Goal: Book appointment/travel/reservation

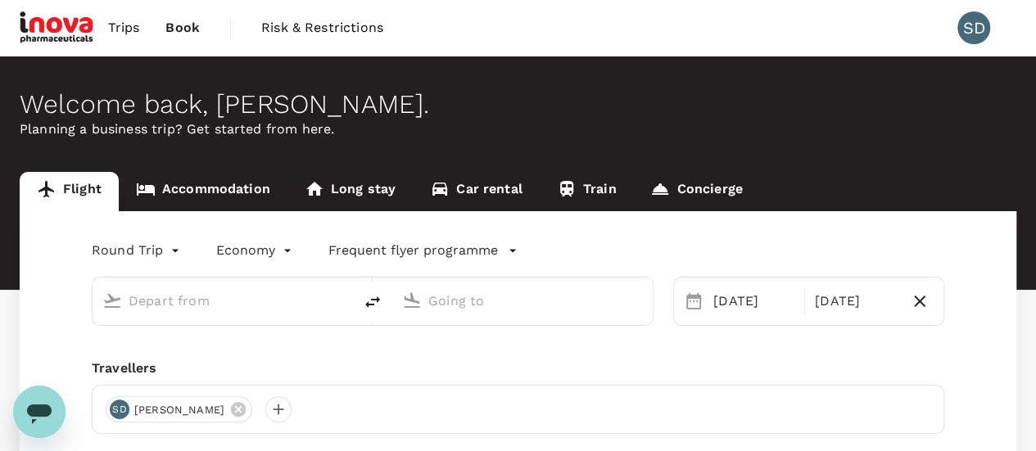
type input "Singapore Changi (SIN)"
type input "Suvarnabhumi Intl (BKK)"
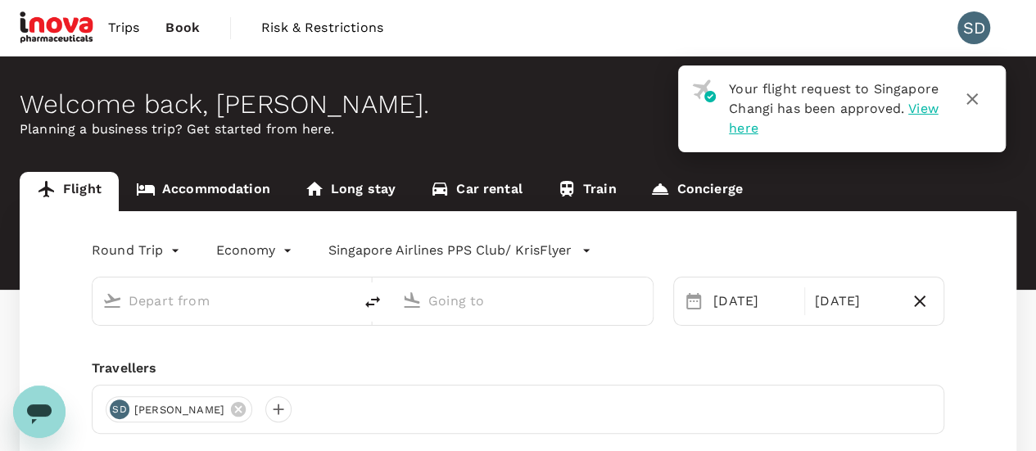
type input "Singapore Changi (SIN)"
type input "Suvarnabhumi Intl (BKK)"
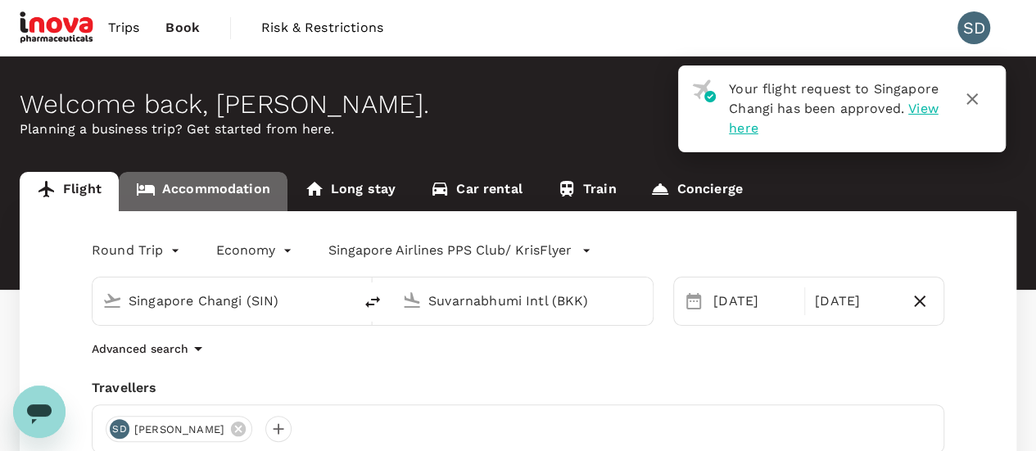
click at [224, 196] on link "Accommodation" at bounding box center [203, 191] width 169 height 39
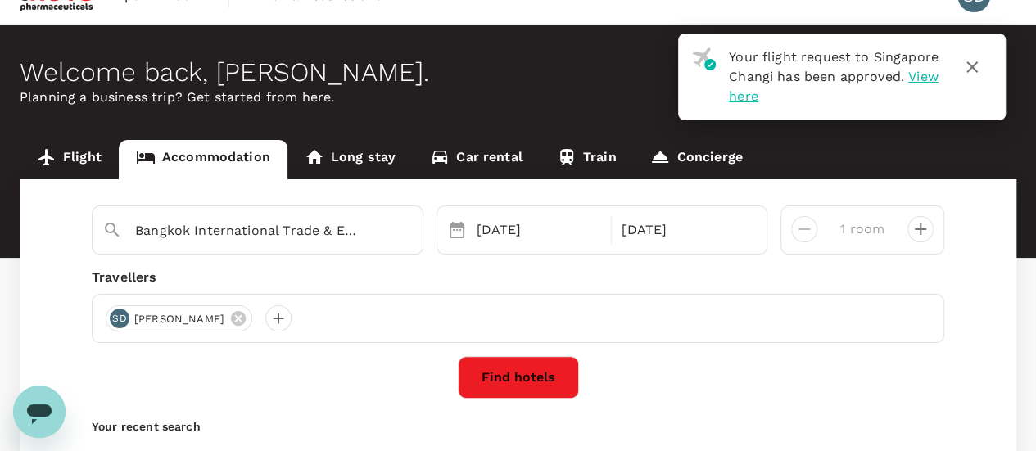
scroll to position [82, 0]
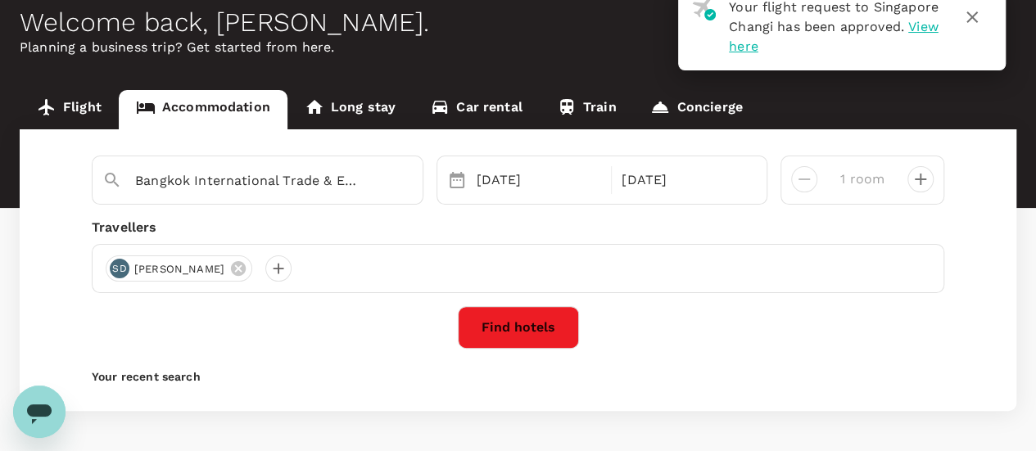
click at [519, 322] on button "Find hotels" at bounding box center [518, 327] width 121 height 43
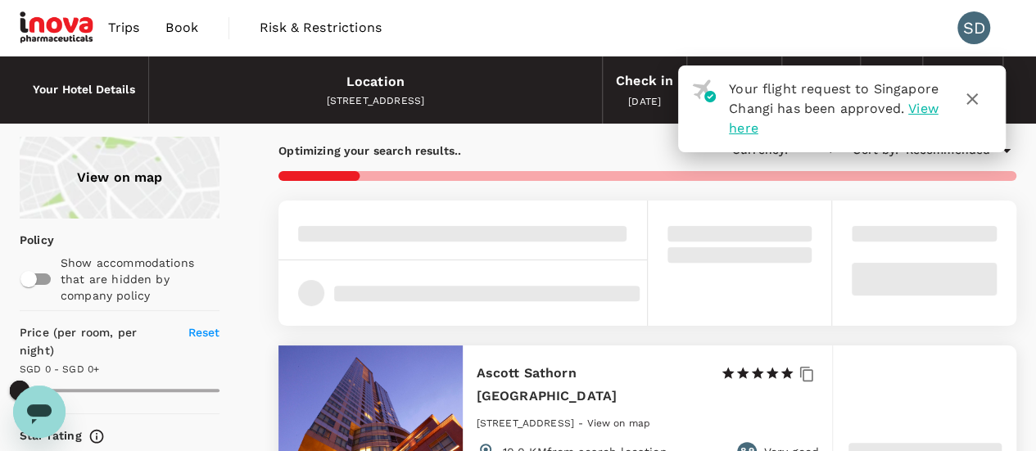
type input "499.36"
type input "SGD"
type input "499.56"
type input "18.56"
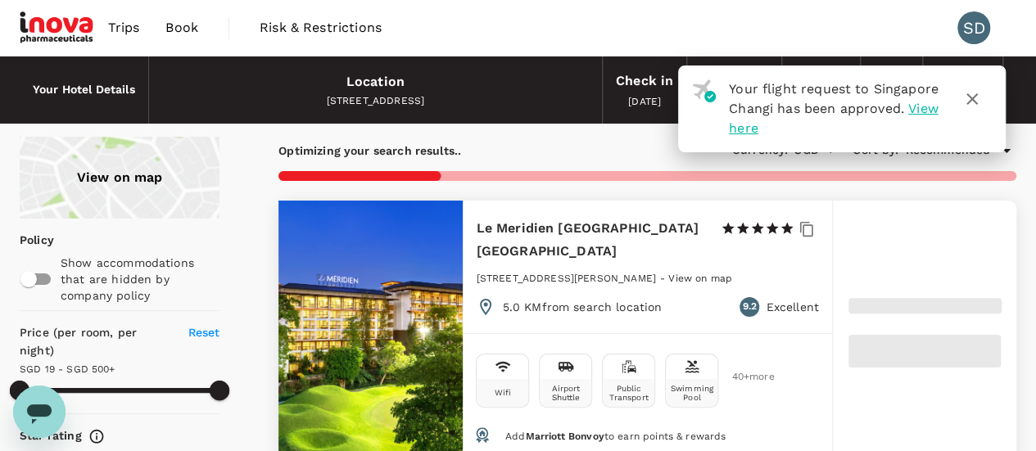
drag, startPoint x: 741, startPoint y: 130, endPoint x: 974, endPoint y: 97, distance: 235.7
click at [974, 97] on icon "button" at bounding box center [971, 98] width 11 height 11
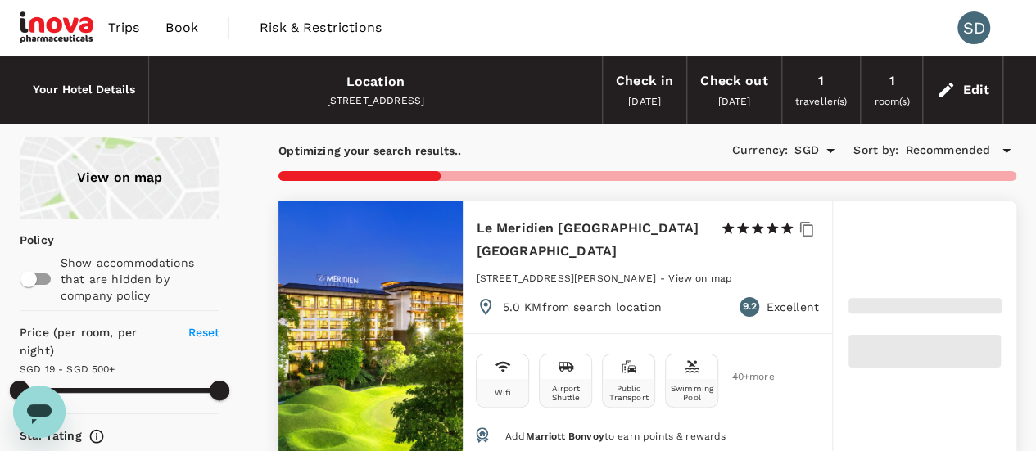
type input "499.66"
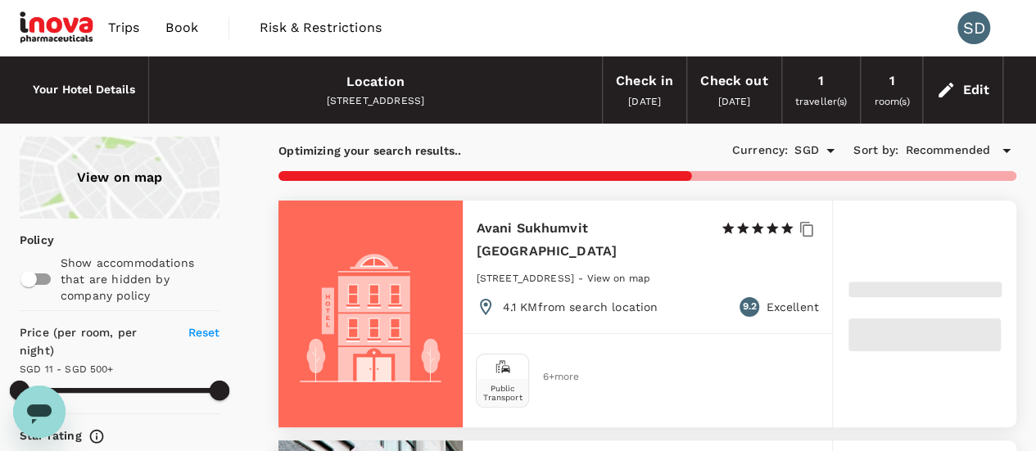
type input "10.66"
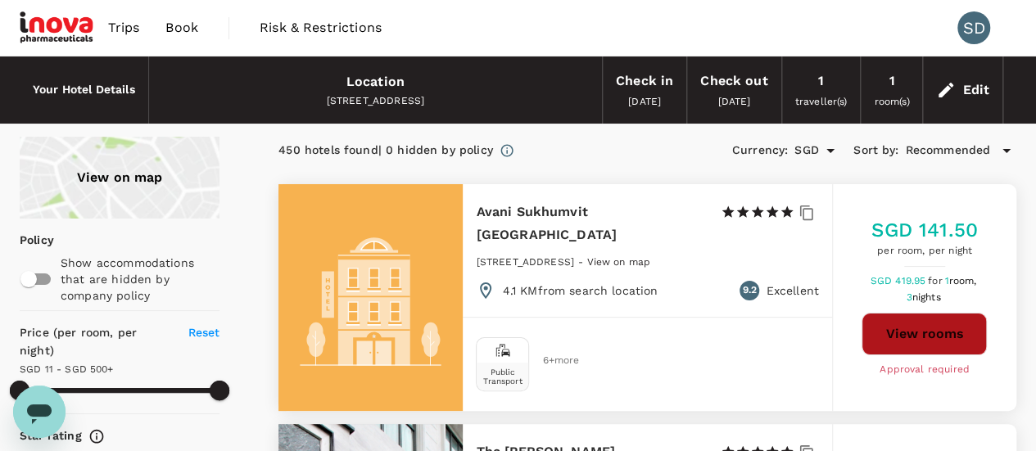
click at [927, 328] on button "View rooms" at bounding box center [923, 334] width 125 height 43
type input "499.66"
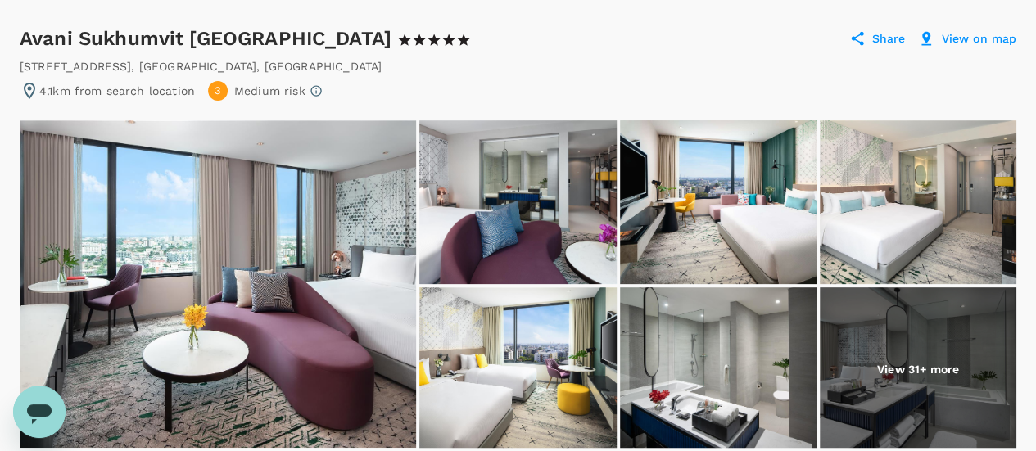
scroll to position [164, 0]
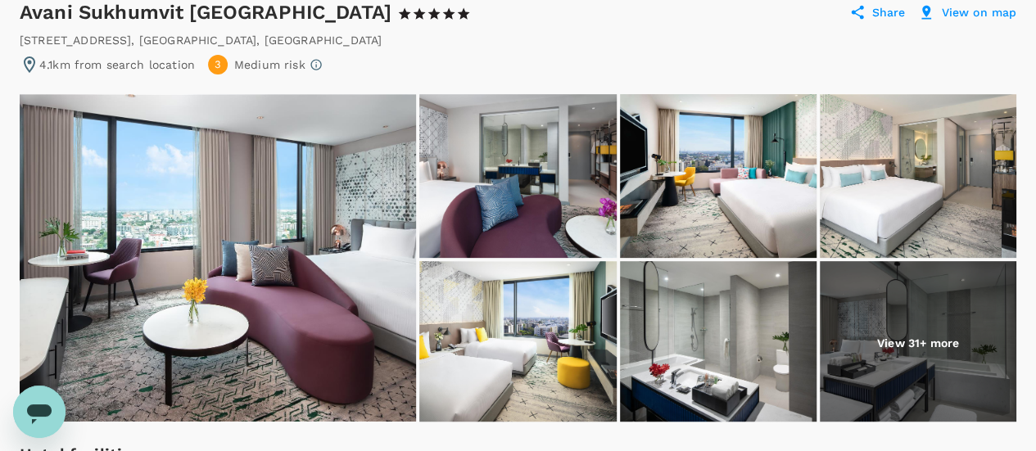
click at [310, 250] on img at bounding box center [218, 258] width 396 height 328
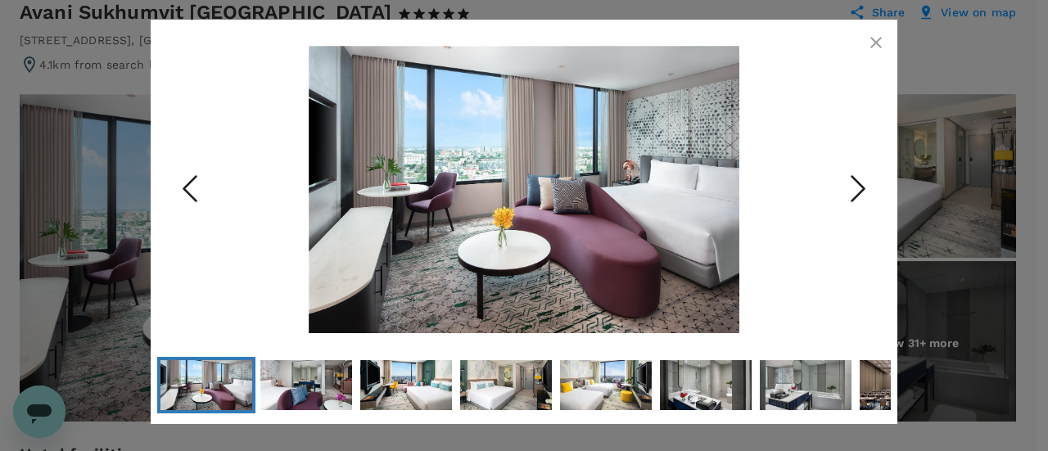
click at [863, 186] on polyline "Next Slide" at bounding box center [858, 188] width 12 height 25
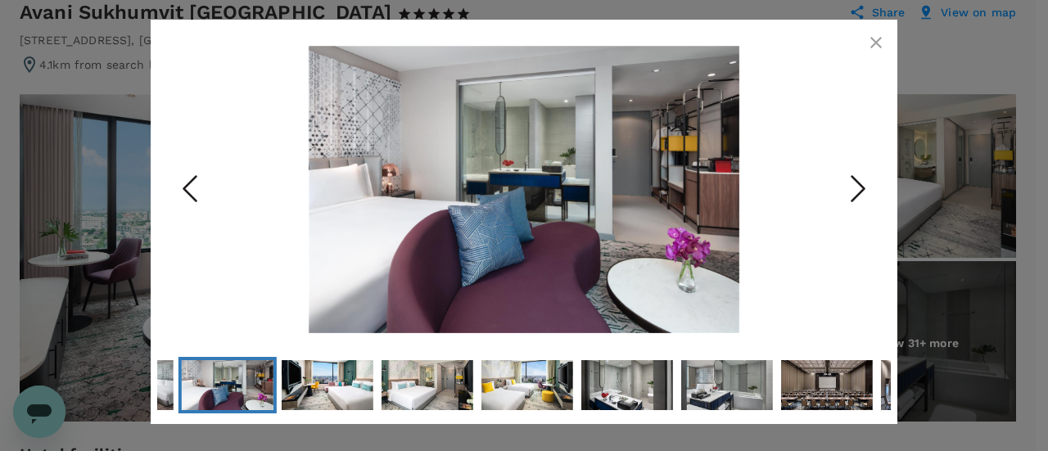
click at [863, 186] on polyline "Next Slide" at bounding box center [858, 188] width 12 height 25
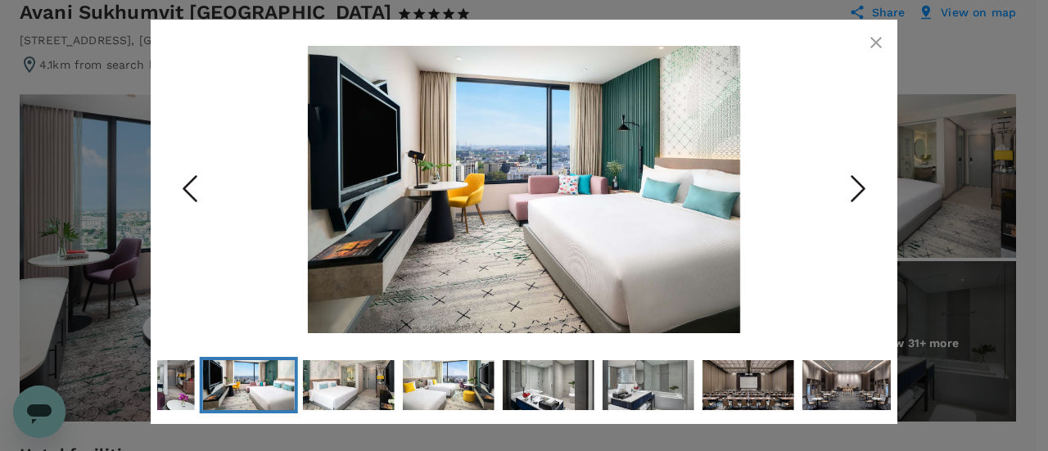
click at [863, 186] on polyline "Next Slide" at bounding box center [858, 188] width 12 height 25
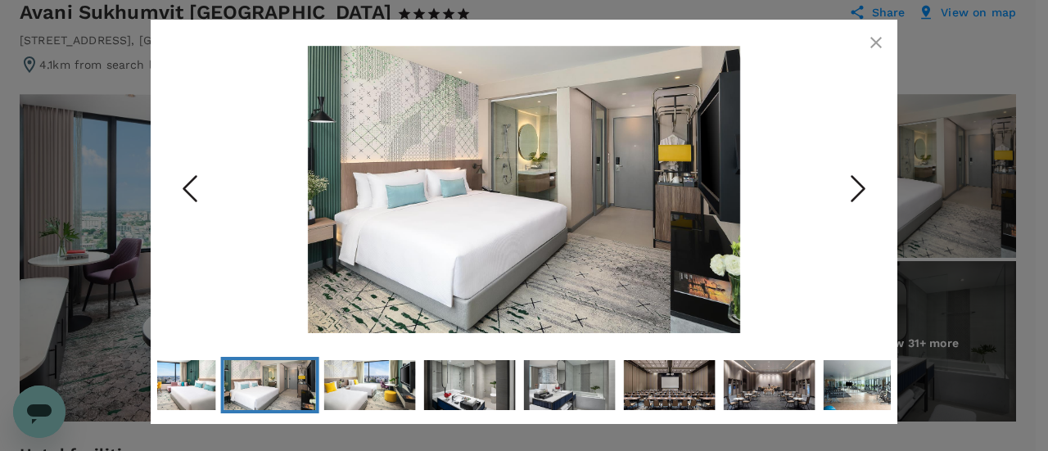
click at [863, 186] on polyline "Next Slide" at bounding box center [858, 188] width 12 height 25
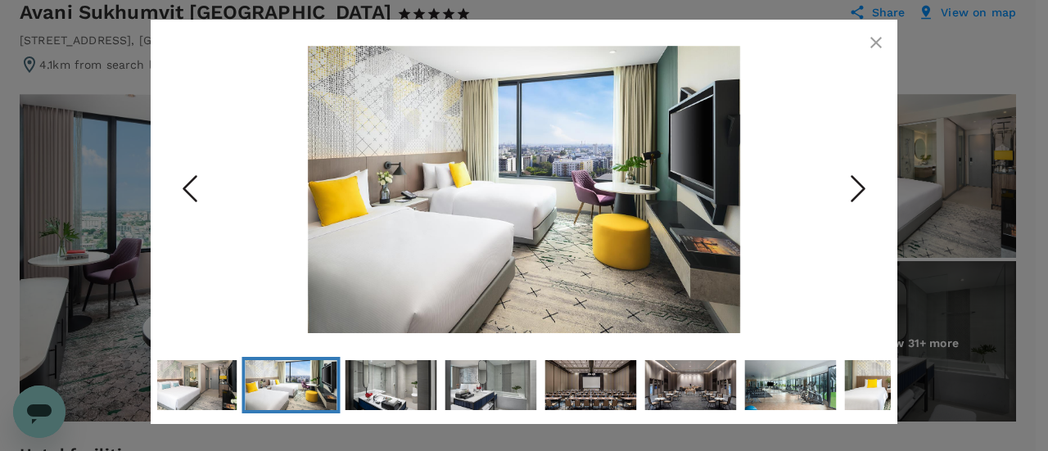
click at [863, 186] on polyline "Next Slide" at bounding box center [858, 188] width 12 height 25
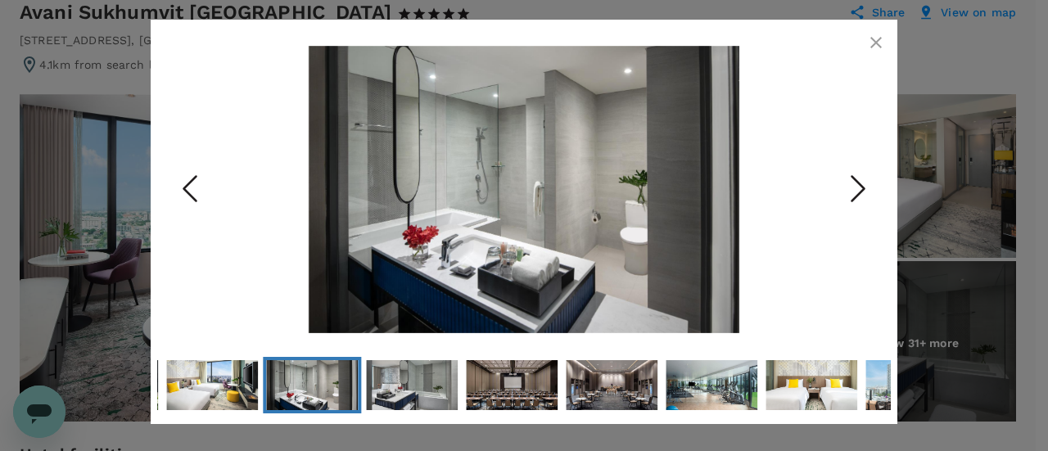
click at [863, 186] on polyline "Next Slide" at bounding box center [858, 188] width 12 height 25
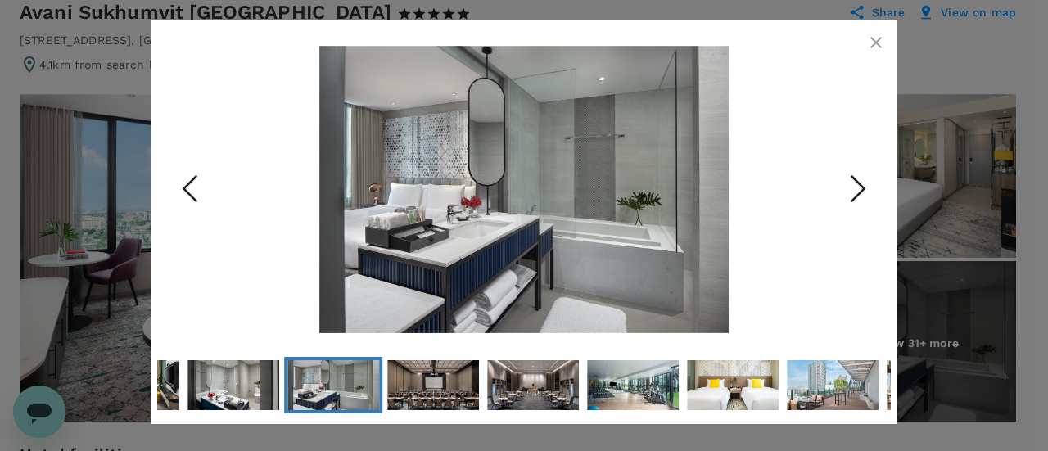
click at [863, 186] on polyline "Next Slide" at bounding box center [858, 188] width 12 height 25
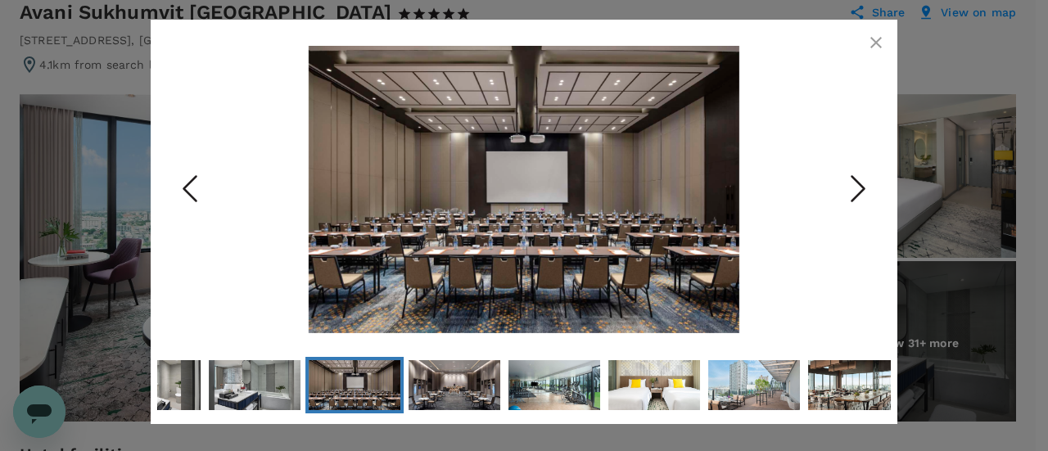
click at [863, 186] on polyline "Next Slide" at bounding box center [858, 188] width 12 height 25
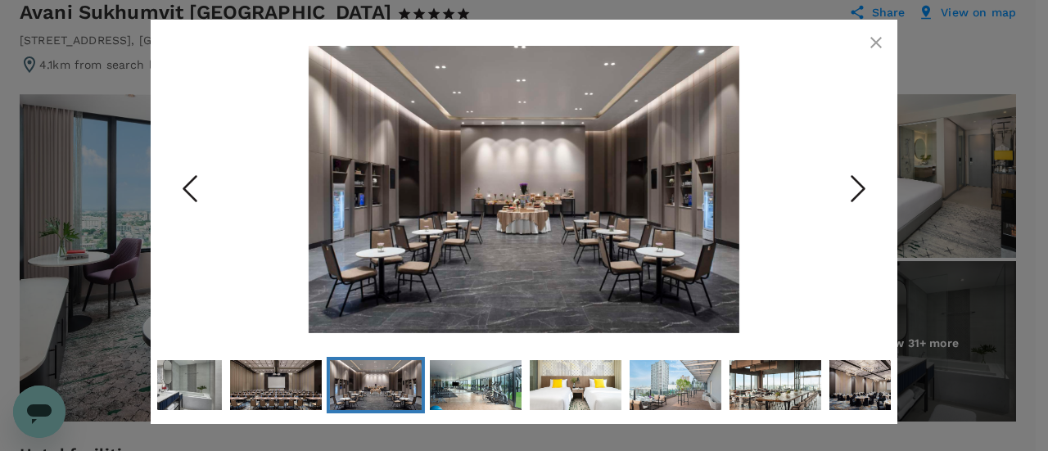
click at [863, 186] on polyline "Next Slide" at bounding box center [858, 188] width 12 height 25
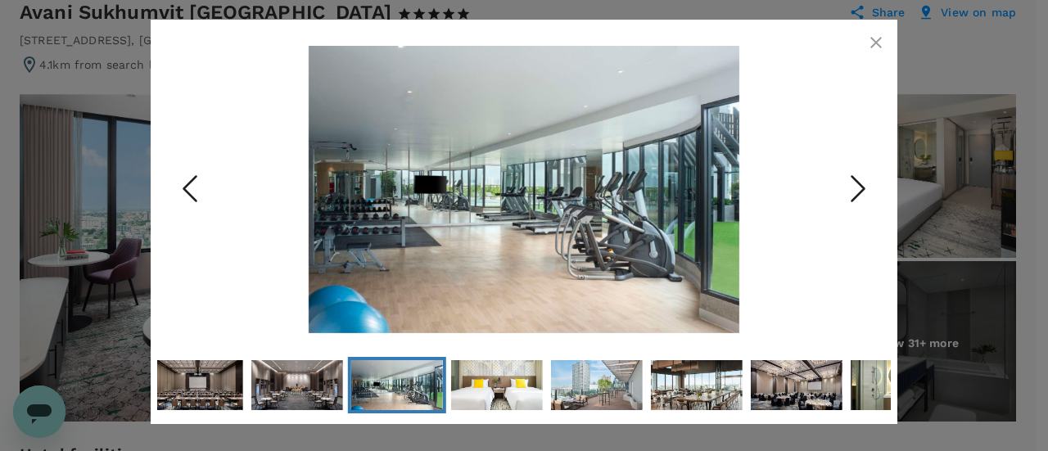
click at [863, 186] on polyline "Next Slide" at bounding box center [858, 188] width 12 height 25
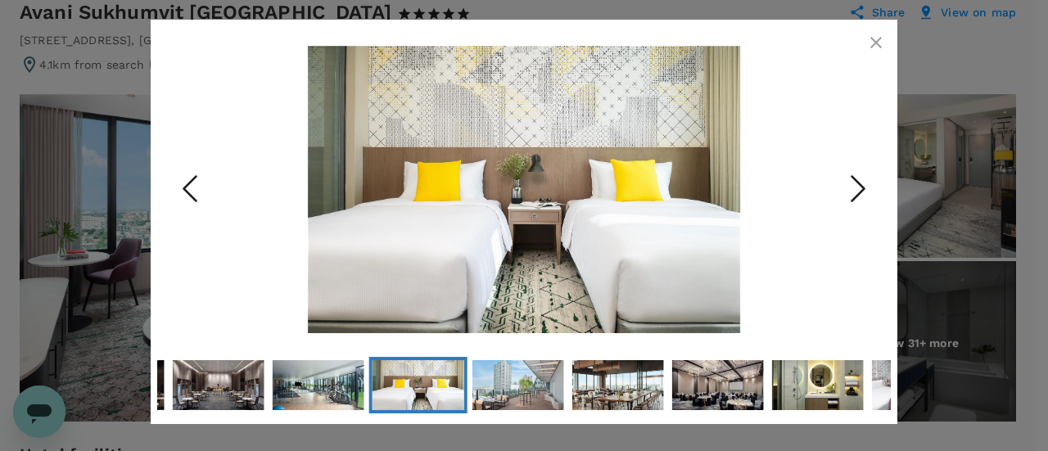
click at [863, 186] on polyline "Next Slide" at bounding box center [858, 188] width 12 height 25
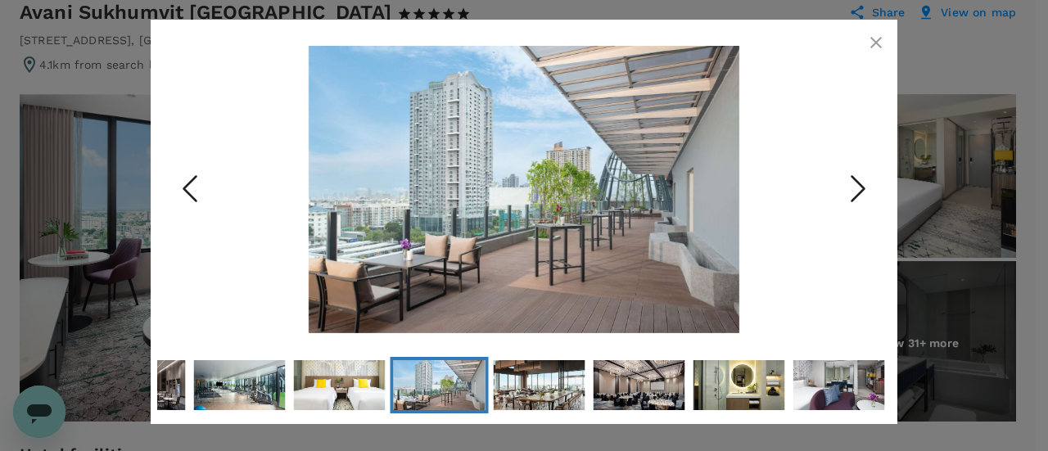
click at [863, 186] on polyline "Next Slide" at bounding box center [858, 188] width 12 height 25
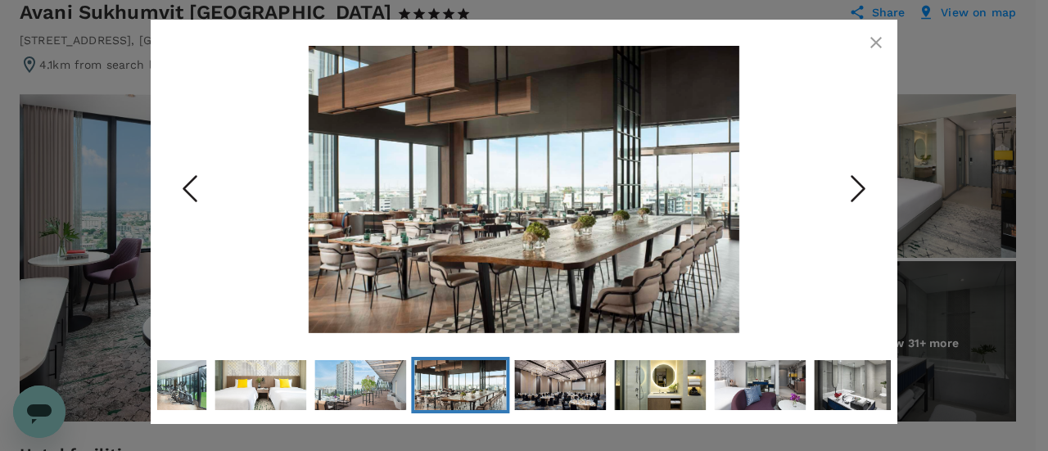
click at [863, 186] on polyline "Next Slide" at bounding box center [858, 188] width 12 height 25
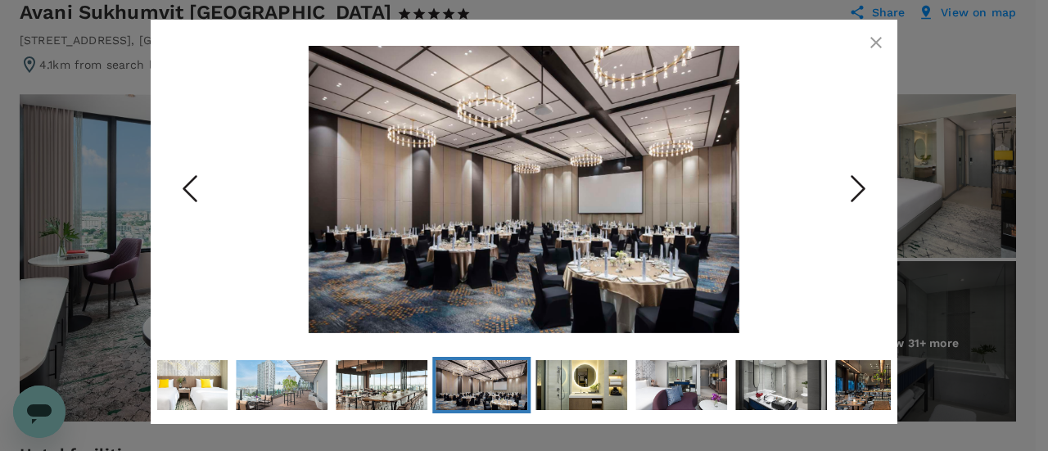
click at [863, 186] on polyline "Next Slide" at bounding box center [858, 188] width 12 height 25
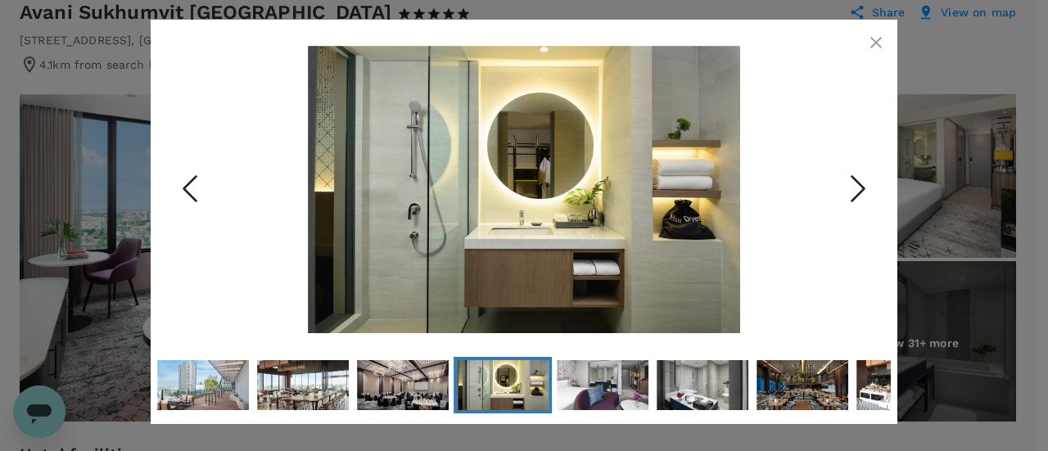
click at [863, 186] on polyline "Next Slide" at bounding box center [858, 188] width 12 height 25
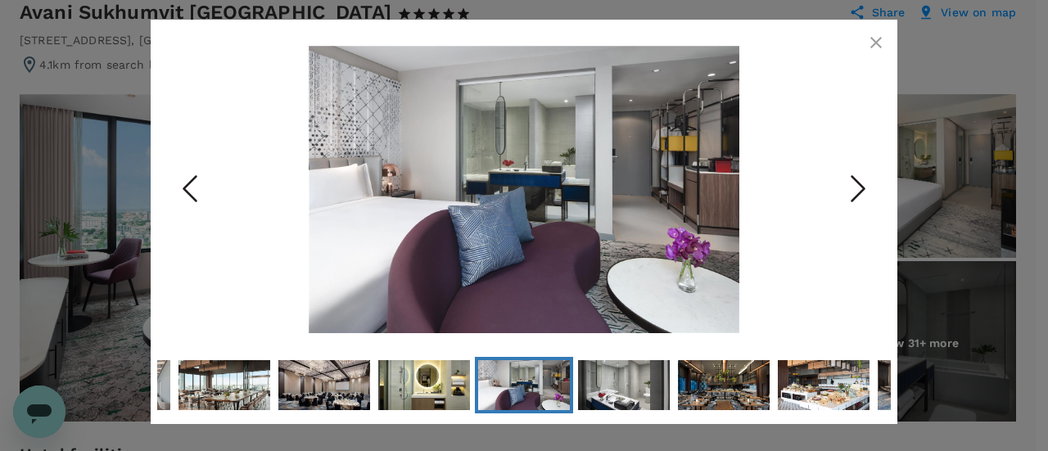
click at [863, 186] on polyline "Next Slide" at bounding box center [858, 188] width 12 height 25
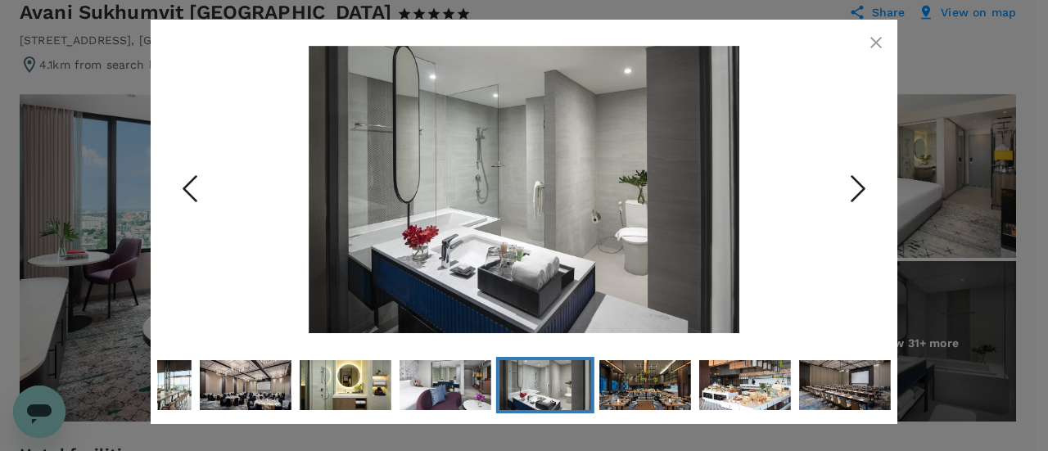
click at [863, 186] on polyline "Next Slide" at bounding box center [858, 188] width 12 height 25
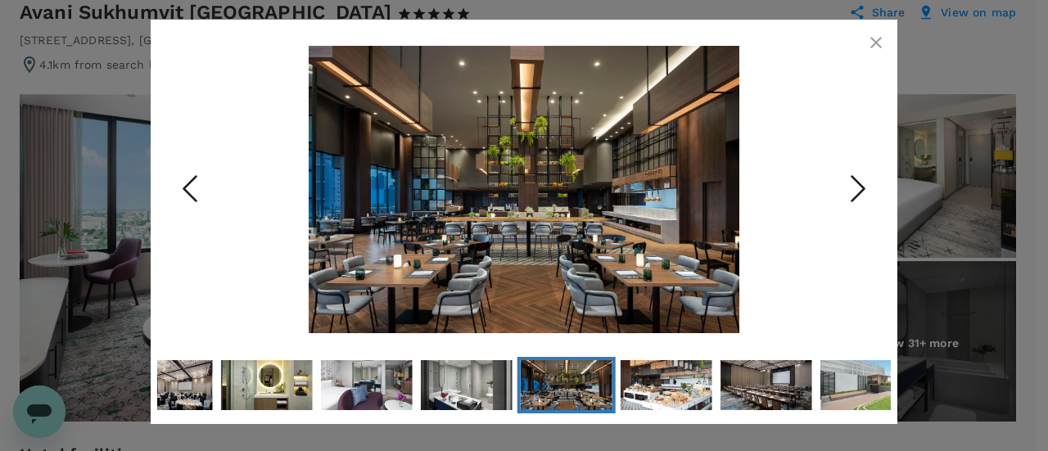
click at [863, 186] on polyline "Next Slide" at bounding box center [858, 188] width 12 height 25
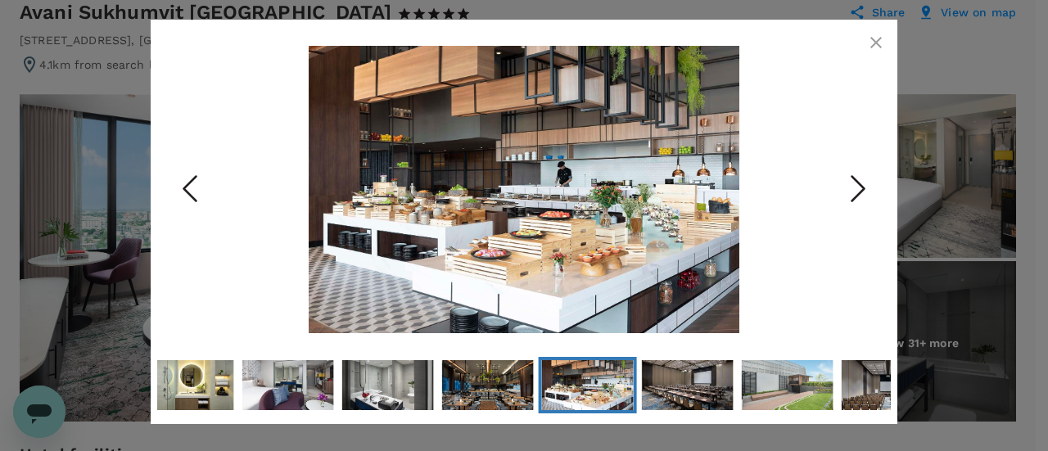
click at [863, 186] on polyline "Next Slide" at bounding box center [858, 188] width 12 height 25
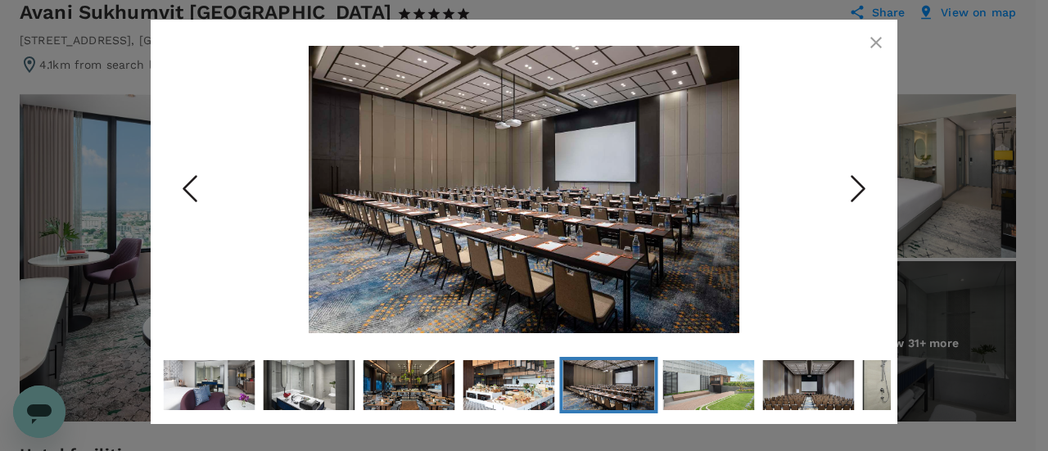
click at [863, 186] on polyline "Next Slide" at bounding box center [858, 188] width 12 height 25
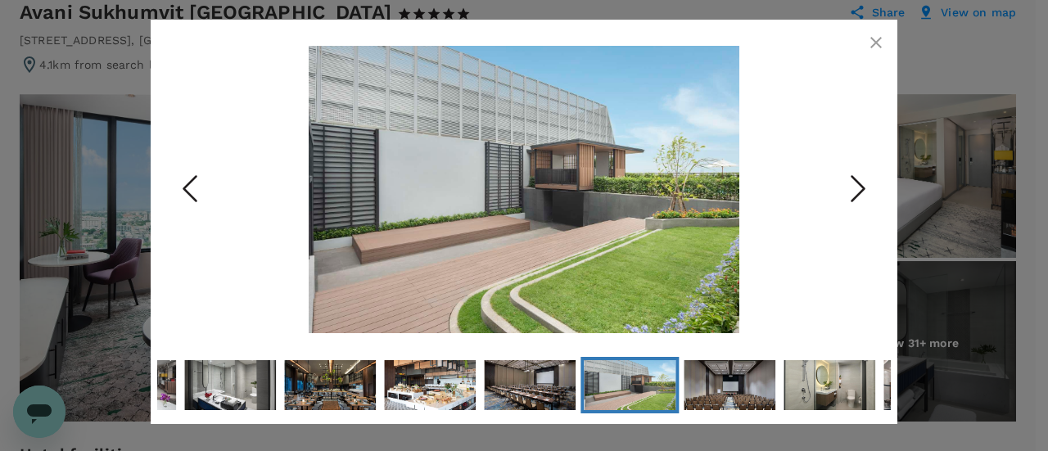
click at [863, 186] on polyline "Next Slide" at bounding box center [858, 188] width 12 height 25
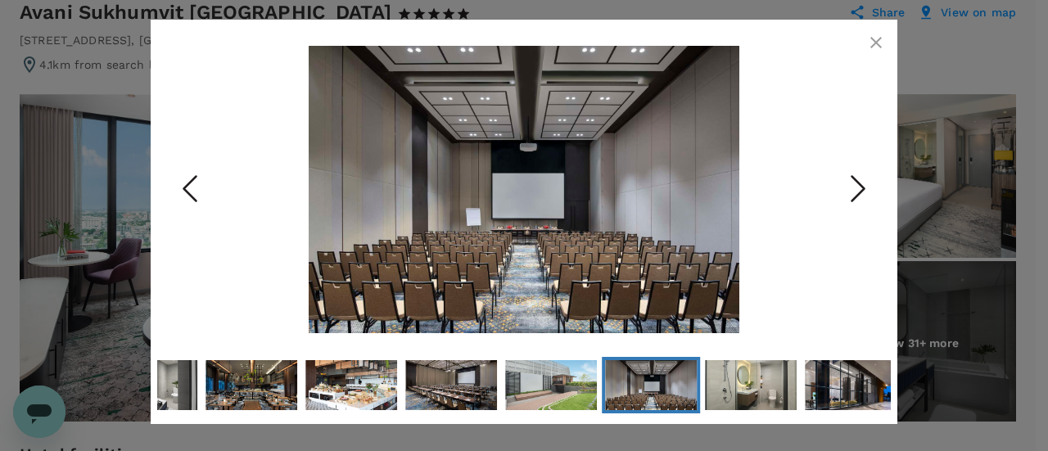
click at [863, 186] on polyline "Next Slide" at bounding box center [858, 188] width 12 height 25
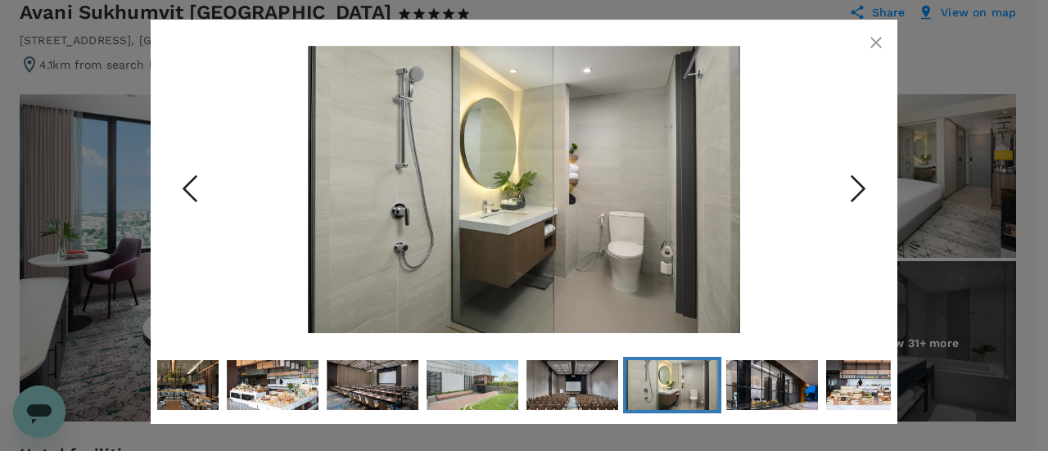
click at [863, 186] on polyline "Next Slide" at bounding box center [858, 188] width 12 height 25
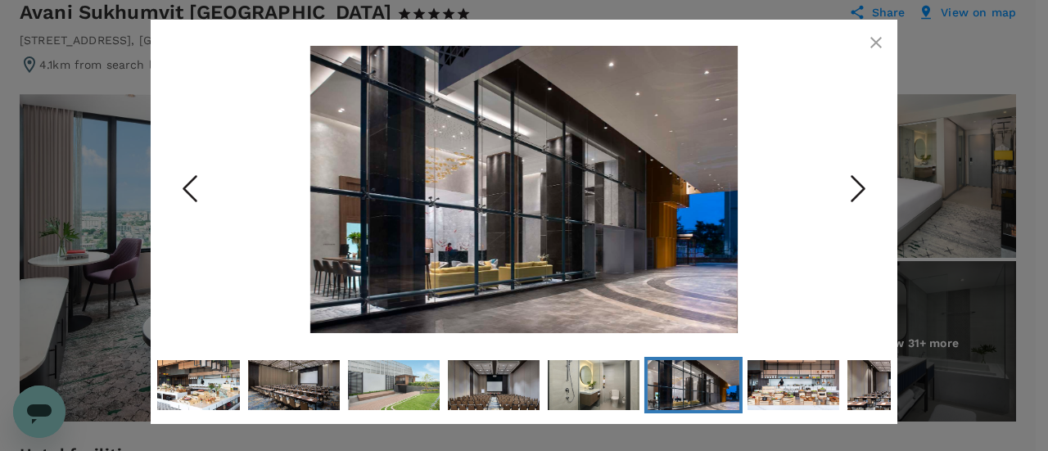
click at [875, 43] on icon "button" at bounding box center [876, 43] width 20 height 20
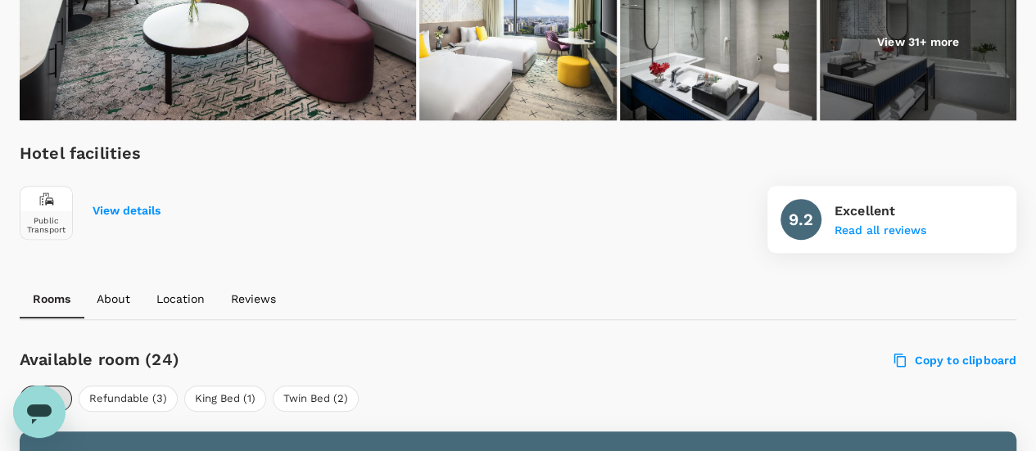
scroll to position [491, 0]
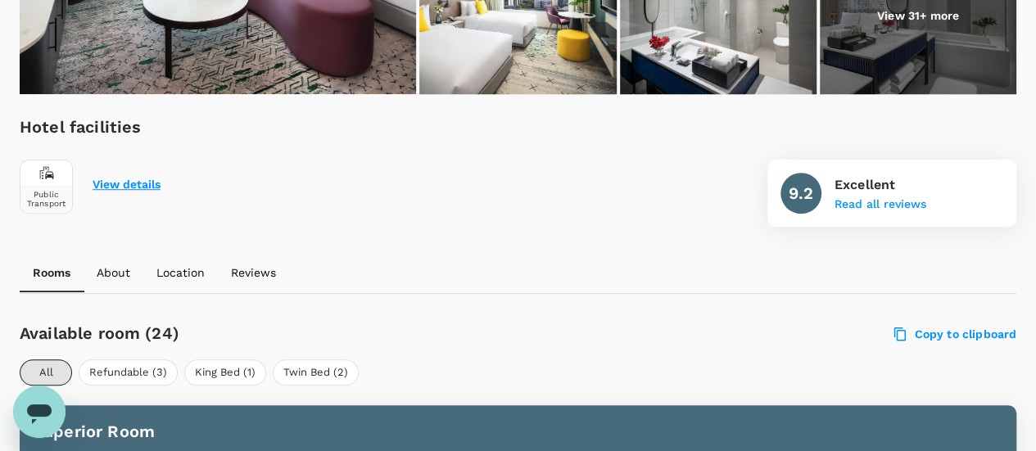
click at [102, 180] on button "View details" at bounding box center [127, 185] width 68 height 13
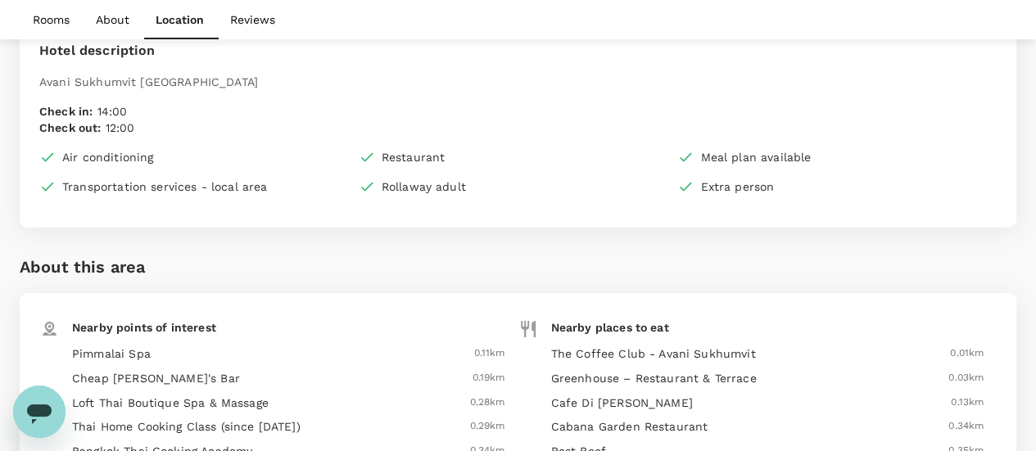
scroll to position [2810, 0]
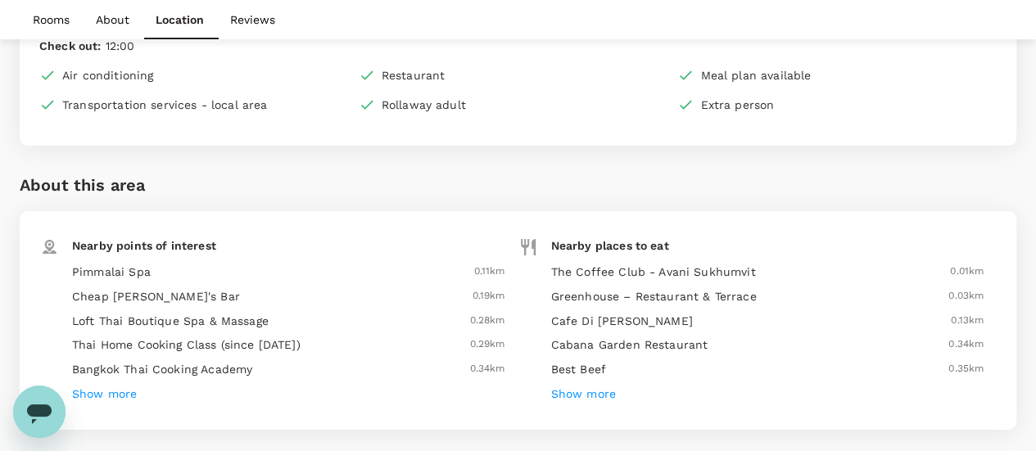
click at [131, 386] on h6 "Show more" at bounding box center [104, 395] width 65 height 18
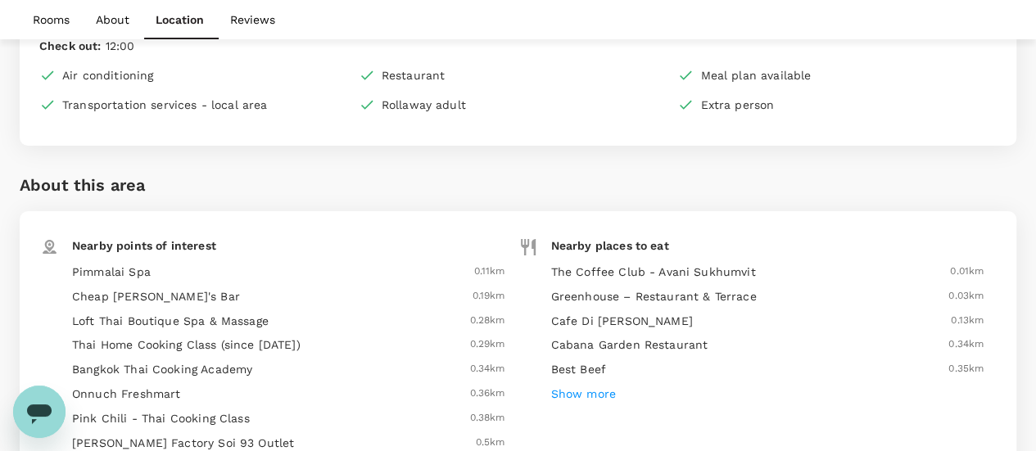
scroll to position [2891, 0]
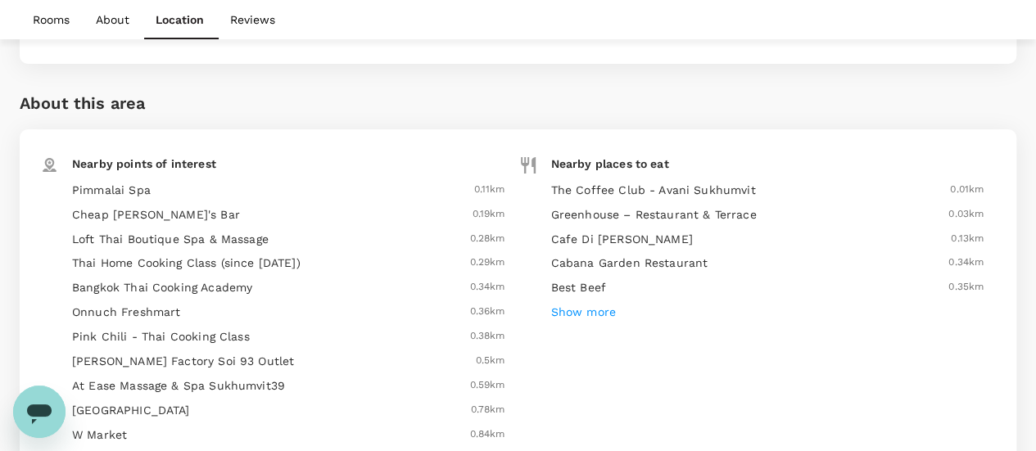
click at [599, 305] on h6 "Show more" at bounding box center [583, 313] width 65 height 18
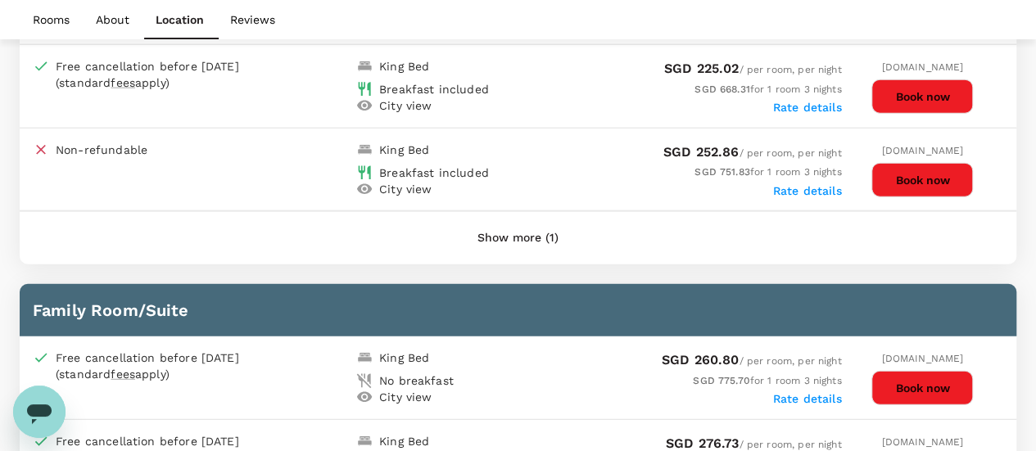
scroll to position [2073, 0]
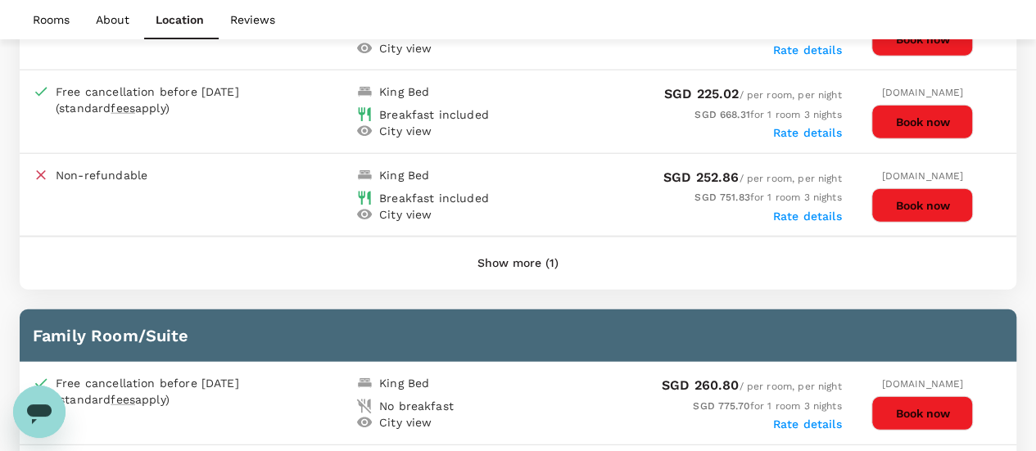
click at [503, 255] on button "Show more (1)" at bounding box center [517, 263] width 127 height 39
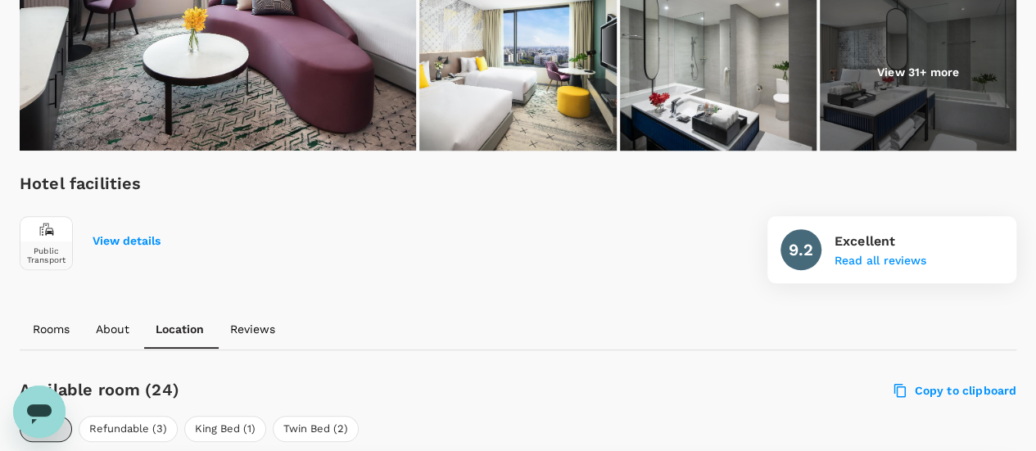
scroll to position [517, 0]
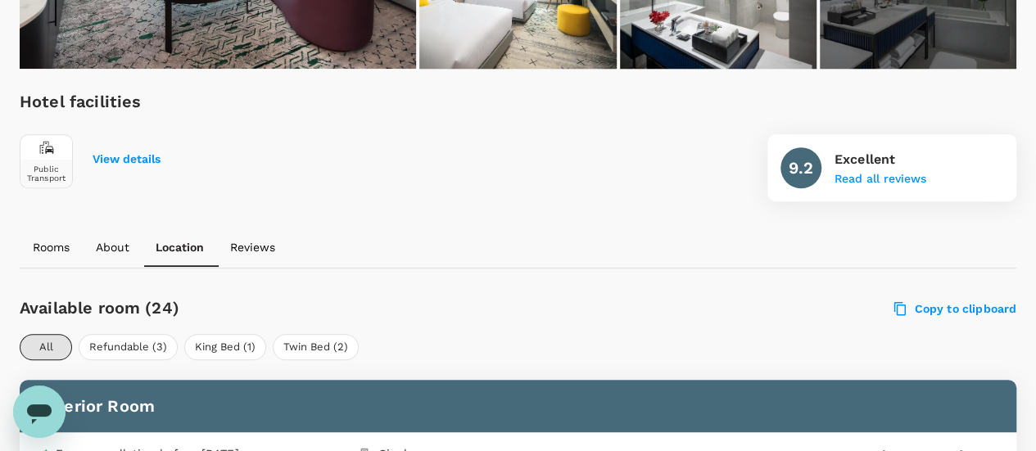
click at [249, 240] on p "Reviews" at bounding box center [252, 247] width 45 height 16
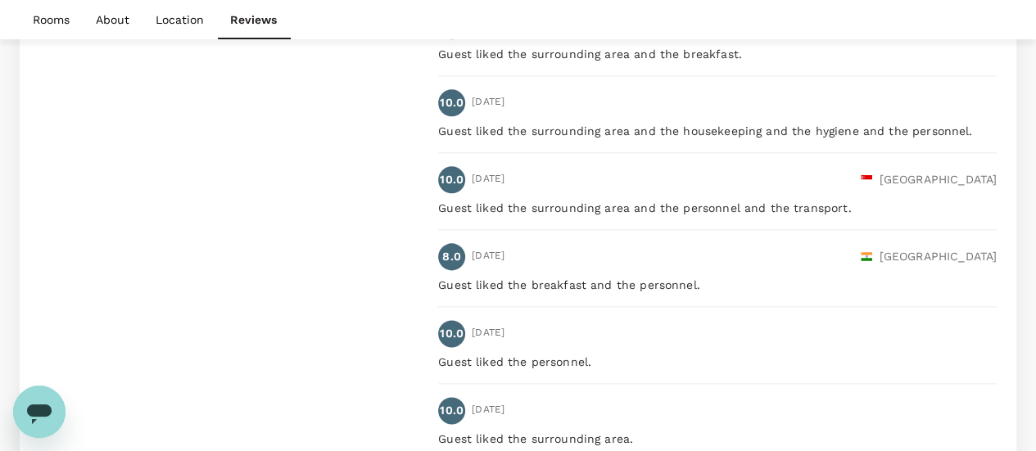
scroll to position [4143, 0]
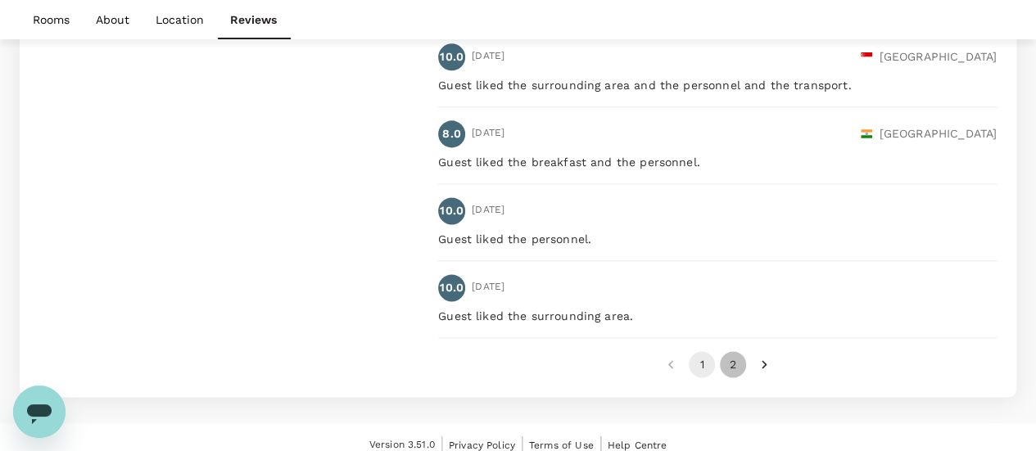
click at [734, 351] on button "2" at bounding box center [733, 364] width 26 height 26
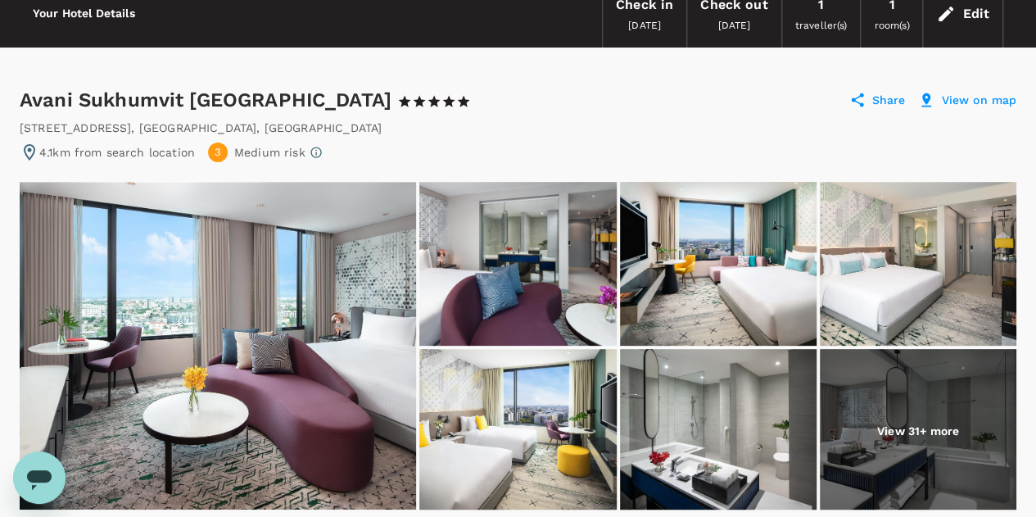
scroll to position [0, 0]
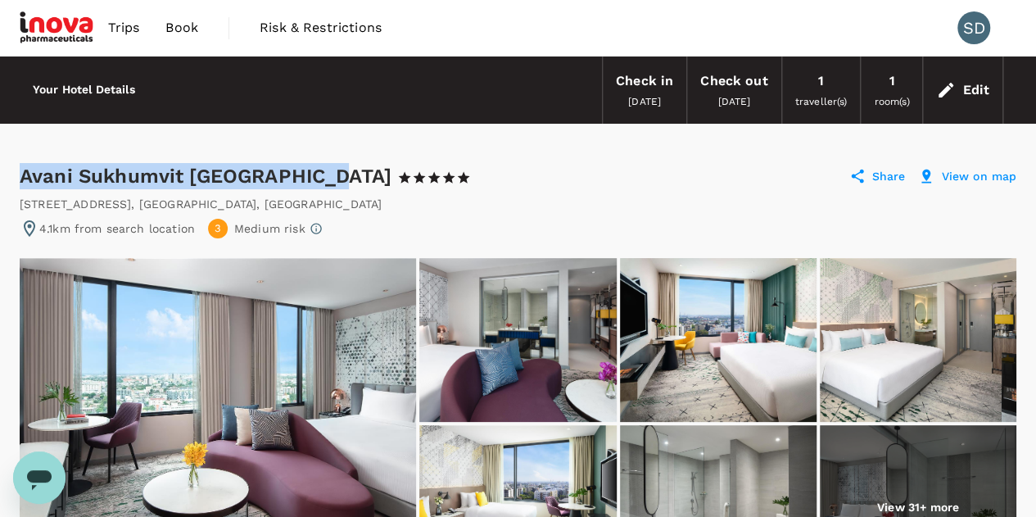
drag, startPoint x: 23, startPoint y: 166, endPoint x: 331, endPoint y: 173, distance: 308.0
click at [331, 173] on div "Avani Sukhumvit Bangkok Hotel 1 Star 2 Stars 3 Stars 4 Stars 5 Stars" at bounding box center [245, 176] width 451 height 26
copy div "Avani Sukhumvit [GEOGRAPHIC_DATA]"
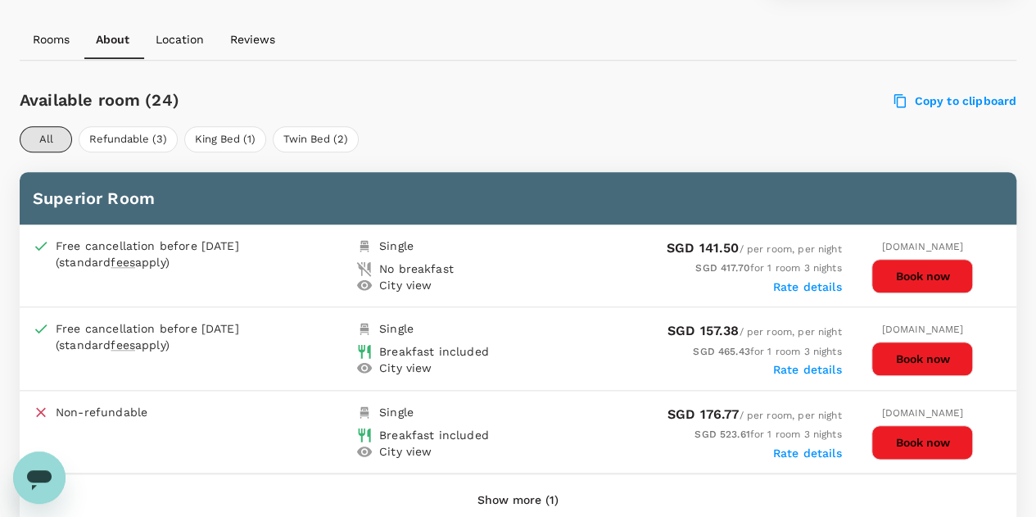
scroll to position [737, 0]
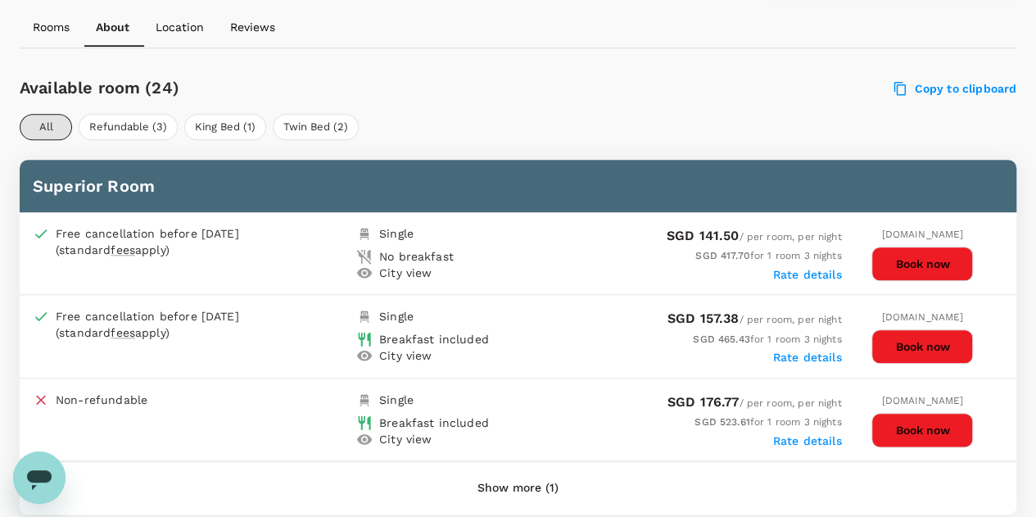
click at [799, 354] on label "Rate details" at bounding box center [807, 356] width 69 height 13
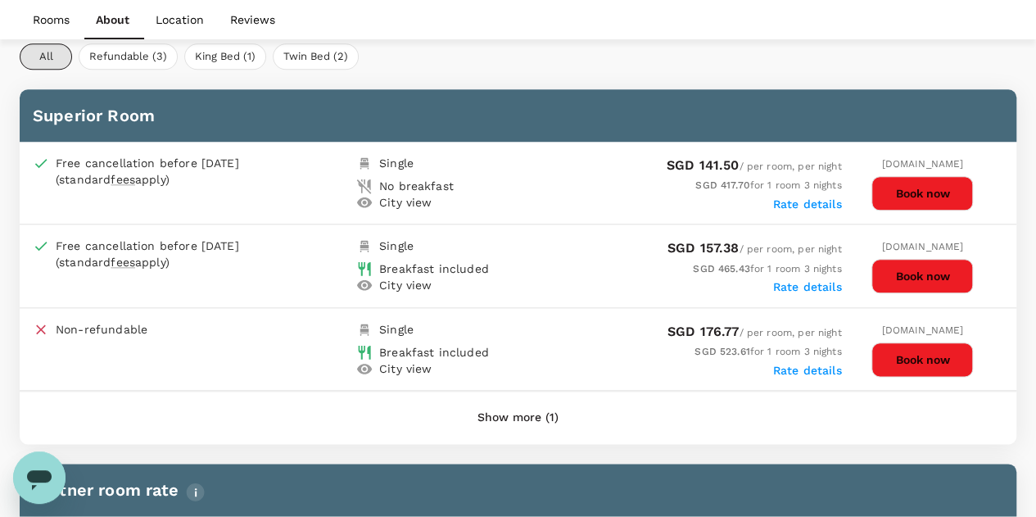
scroll to position [819, 0]
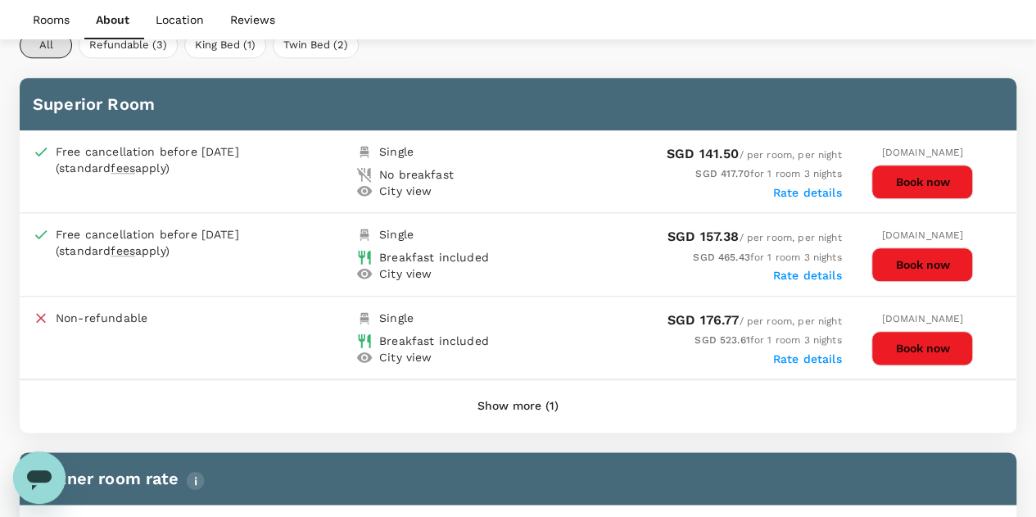
click at [935, 255] on button "Book now" at bounding box center [922, 264] width 102 height 34
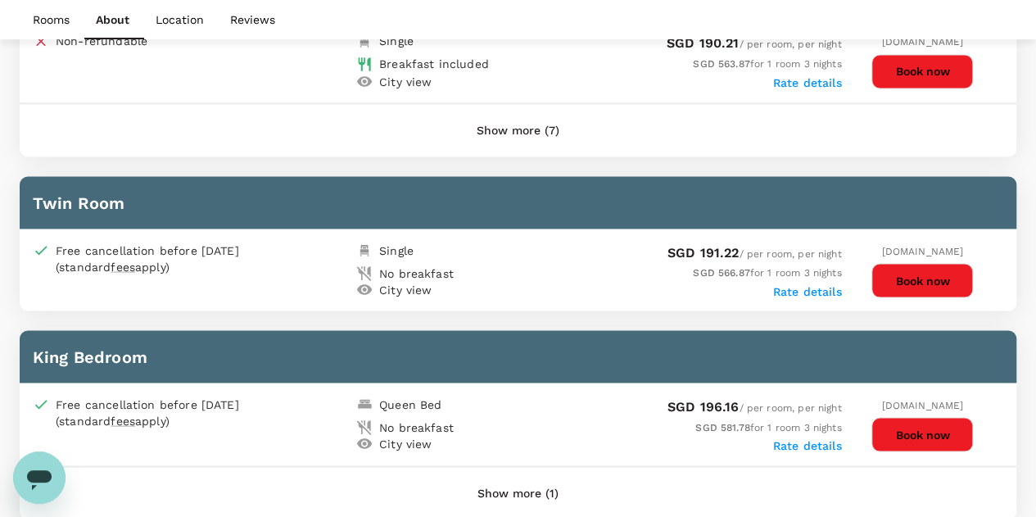
scroll to position [1474, 0]
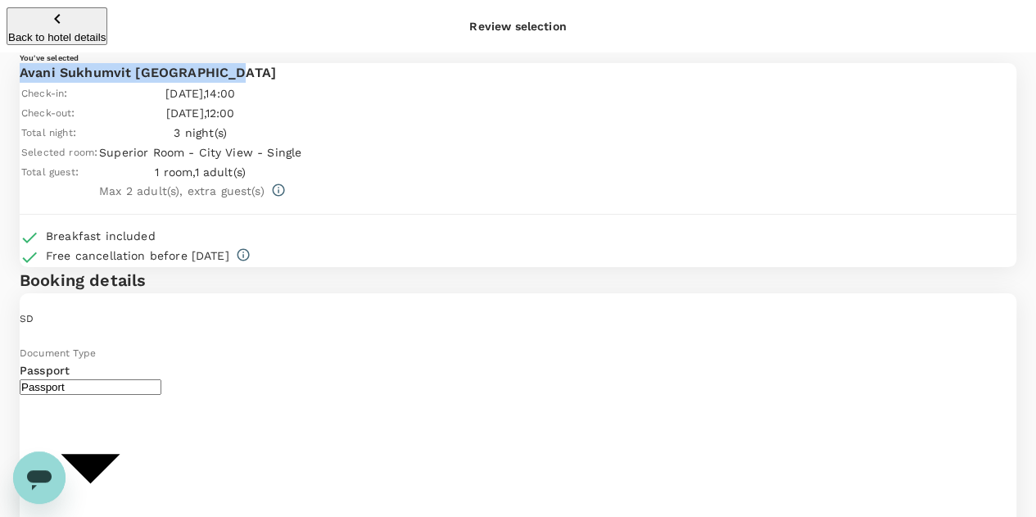
drag, startPoint x: 41, startPoint y: 136, endPoint x: 279, endPoint y: 133, distance: 238.3
click at [279, 83] on p "Avani Sukhumvit [GEOGRAPHIC_DATA]" at bounding box center [518, 73] width 997 height 20
copy p "Avani Sukhumvit [GEOGRAPHIC_DATA]"
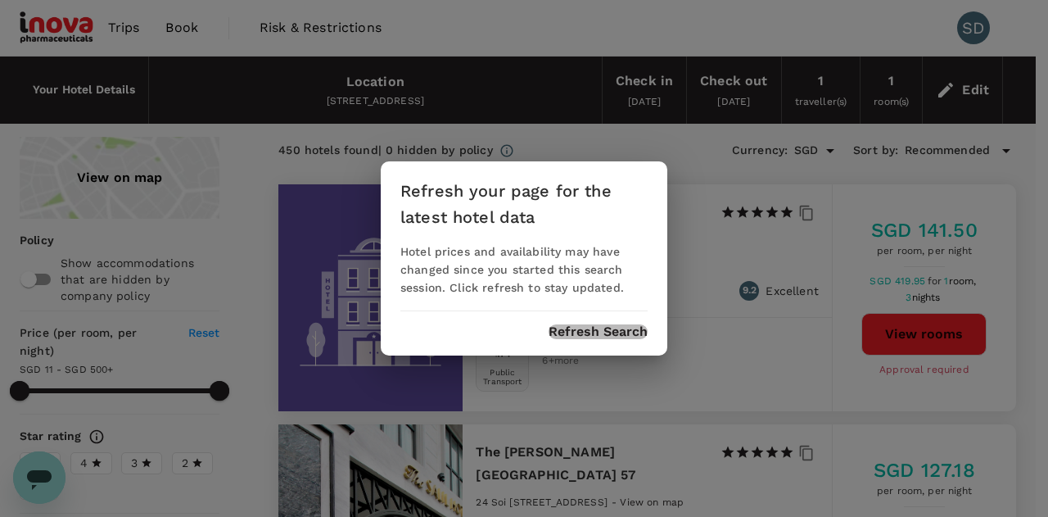
click at [585, 333] on button "Refresh Search" at bounding box center [598, 331] width 99 height 15
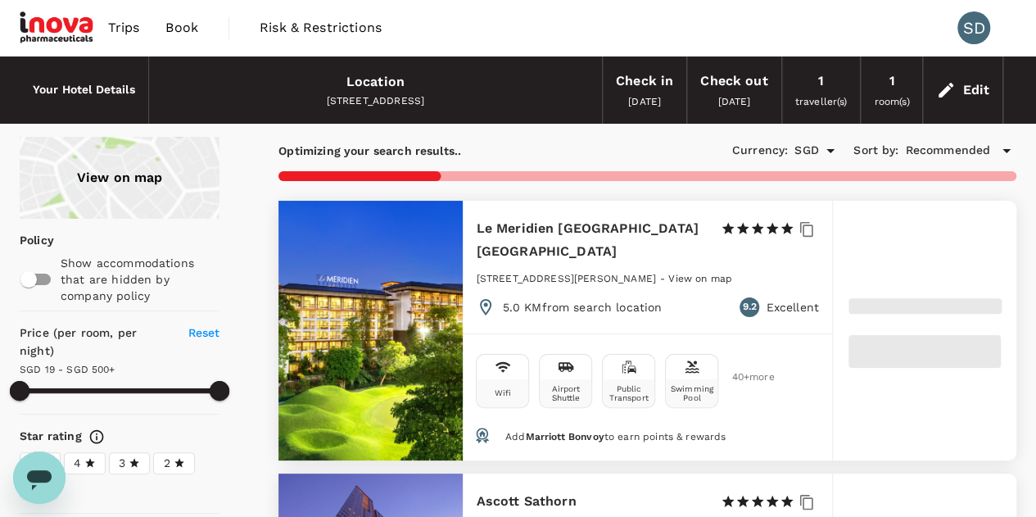
type input "499.66"
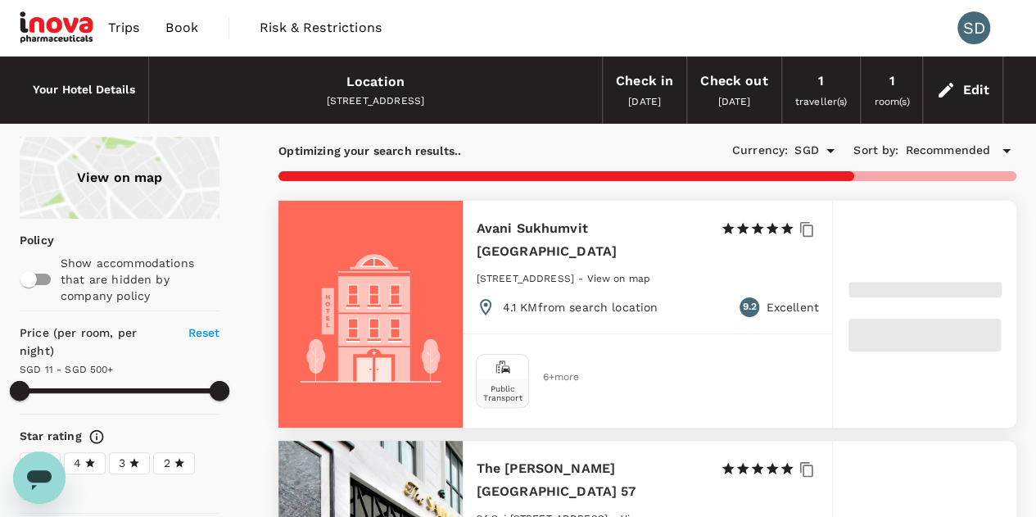
type input "10.66"
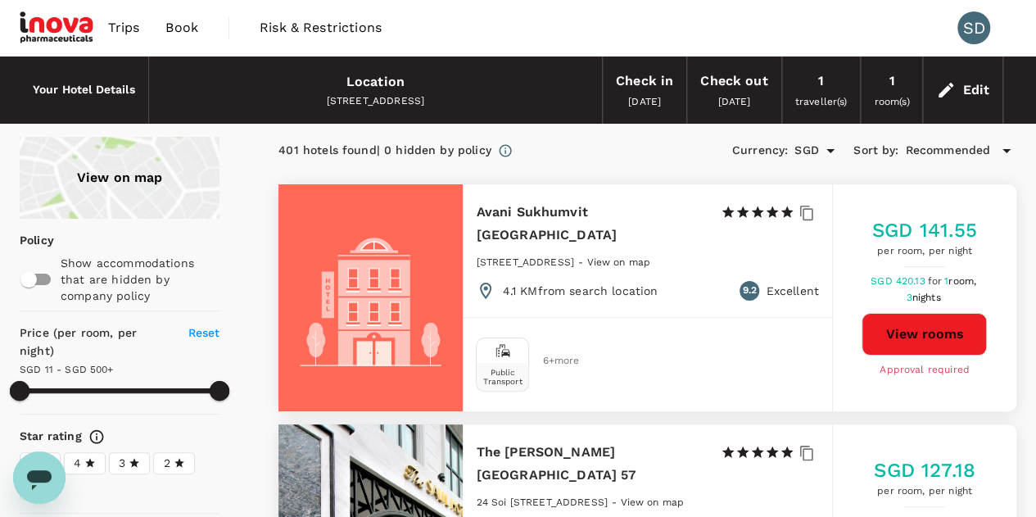
click at [940, 147] on span "Recommended" at bounding box center [947, 151] width 85 height 18
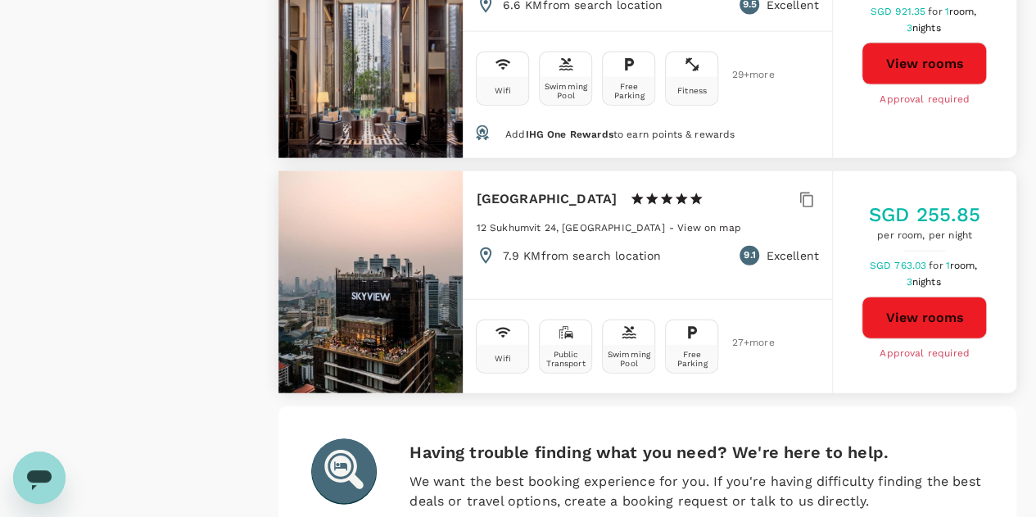
scroll to position [5013, 0]
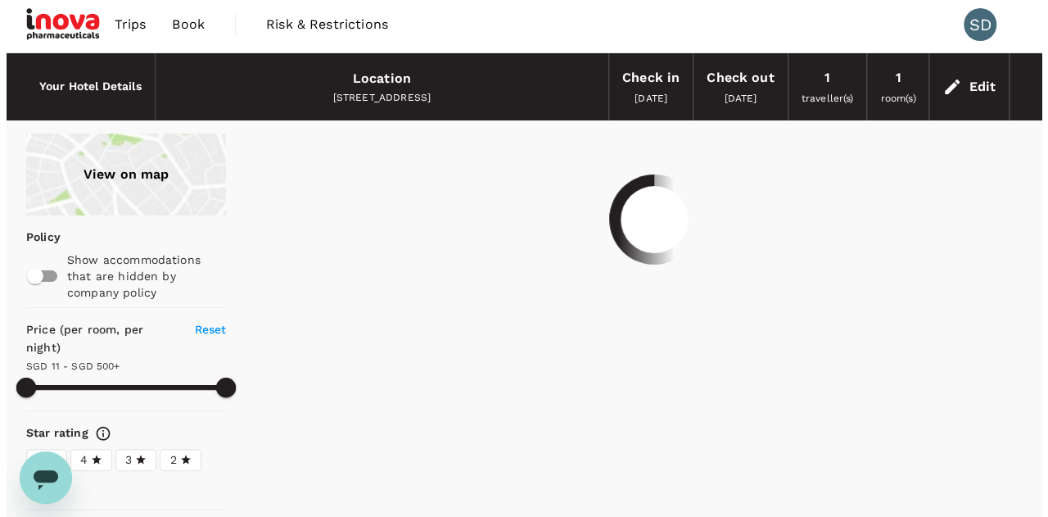
scroll to position [0, 0]
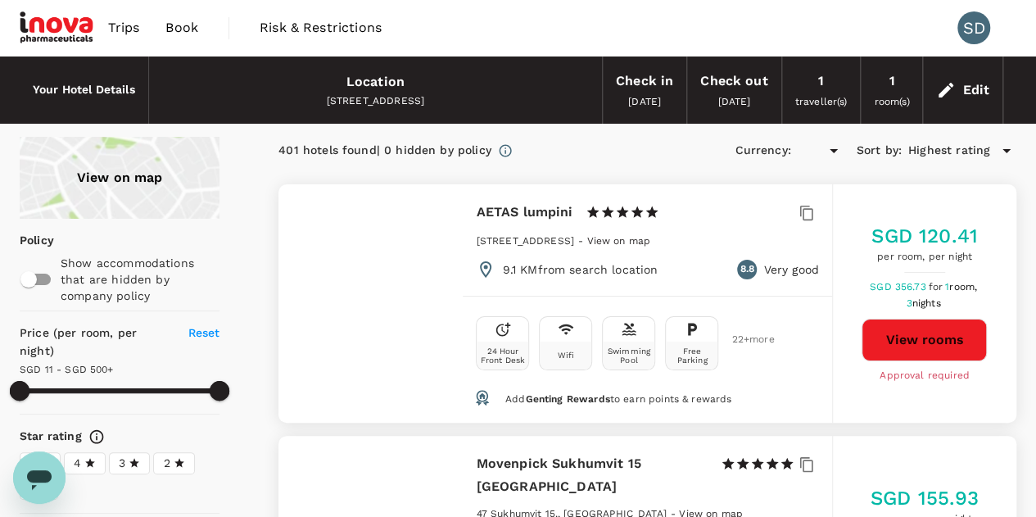
type input "499.66"
type input "SGD"
type input "499.66"
